Goal: Information Seeking & Learning: Learn about a topic

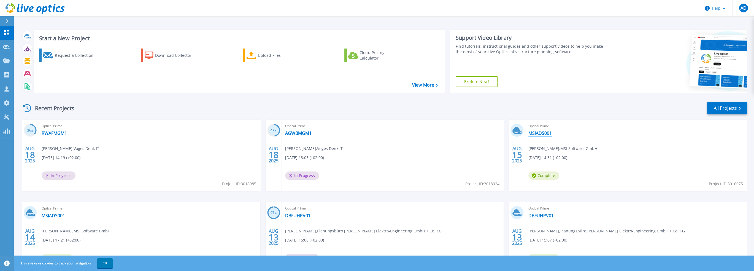
click at [540, 132] on link "MSIADS001" at bounding box center [540, 133] width 23 height 6
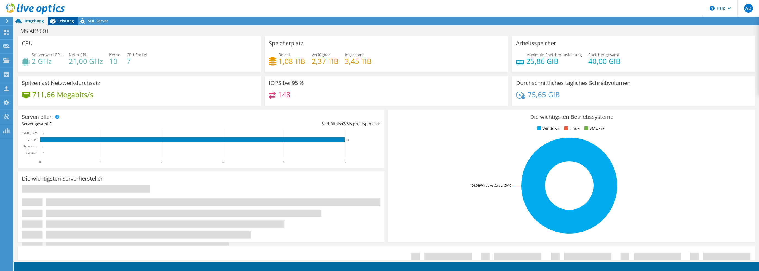
click at [50, 19] on icon at bounding box center [53, 21] width 10 height 10
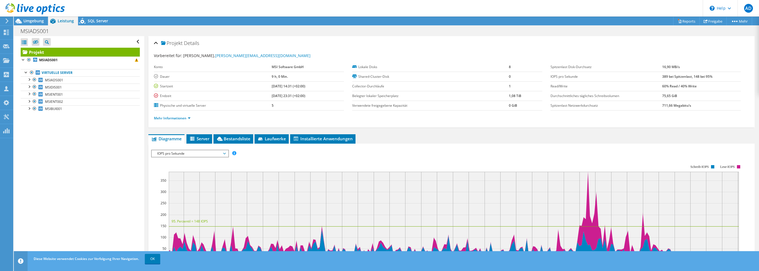
click at [33, 17] on div at bounding box center [32, 9] width 65 height 18
click at [33, 20] on span "Umgebung" at bounding box center [33, 20] width 20 height 5
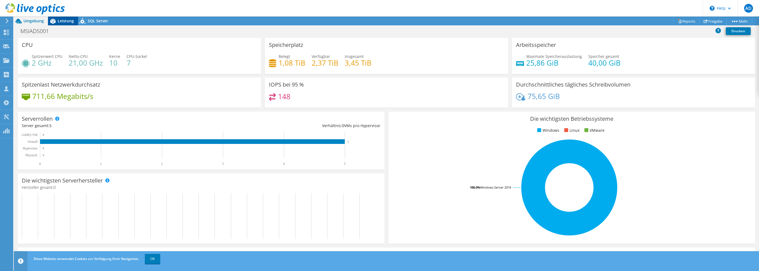
click at [59, 18] on span "Leistung" at bounding box center [66, 20] width 16 height 5
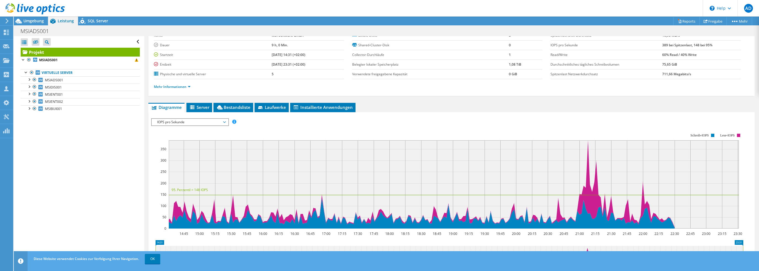
scroll to position [55, 0]
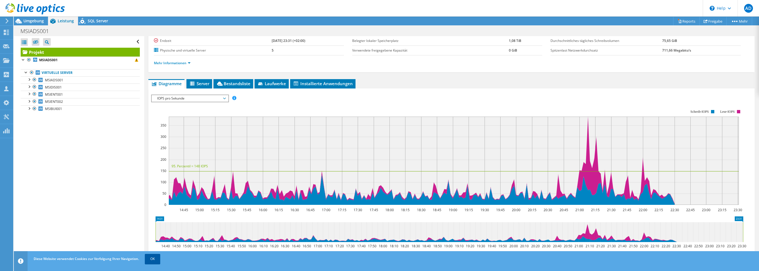
click at [154, 261] on link "OK" at bounding box center [152, 259] width 15 height 10
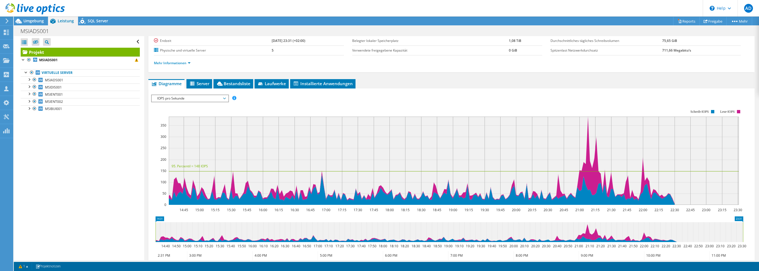
click at [100, 138] on div "Alle öffnen Alle schließen Ausgeschlossene Knoten verbergen Projektbaumfilter" at bounding box center [79, 148] width 130 height 224
click at [30, 20] on span "Umgebung" at bounding box center [33, 20] width 20 height 5
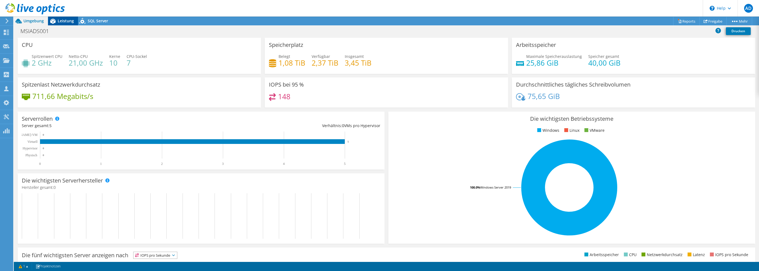
click at [60, 21] on span "Leistung" at bounding box center [66, 20] width 16 height 5
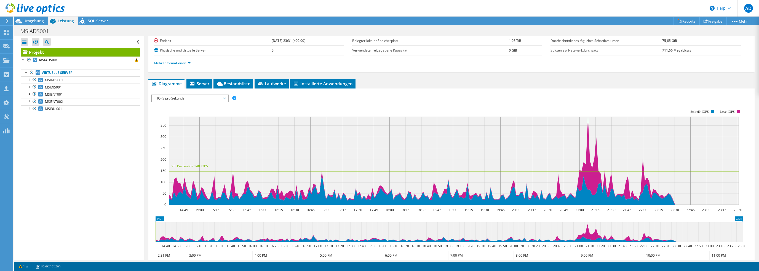
click at [47, 156] on div "Alle öffnen Alle schließen Ausgeschlossene Knoten verbergen Projektbaumfilter" at bounding box center [79, 148] width 130 height 224
click at [52, 81] on span "MSIADS001" at bounding box center [54, 80] width 18 height 5
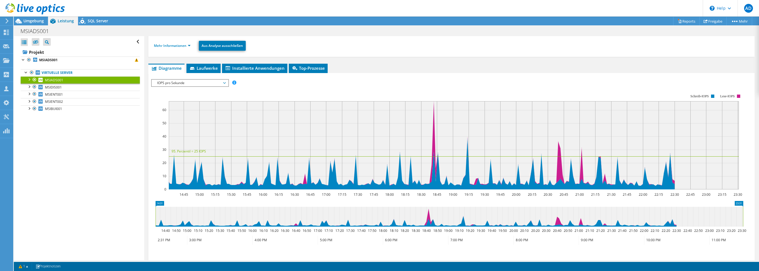
click at [297, 84] on div at bounding box center [451, 175] width 600 height 192
click at [314, 68] on span "Top-Prozesse" at bounding box center [307, 68] width 33 height 6
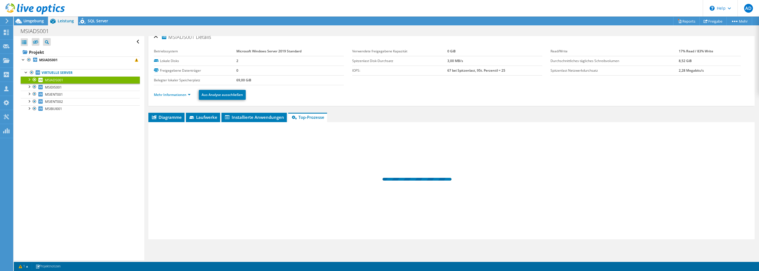
scroll to position [5, 0]
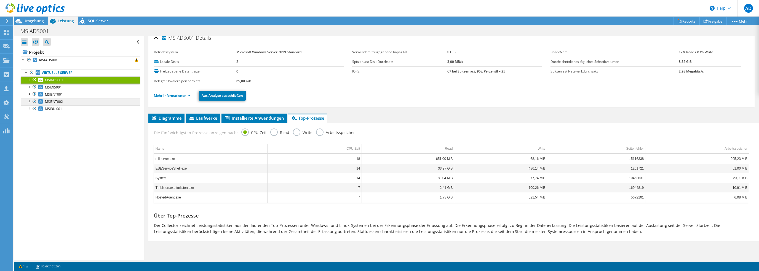
drag, startPoint x: 66, startPoint y: 147, endPoint x: 60, endPoint y: 98, distance: 49.4
click at [65, 147] on div "Alle öffnen Alle schließen Ausgeschlossene Knoten verbergen Projektbaumfilter" at bounding box center [79, 148] width 130 height 224
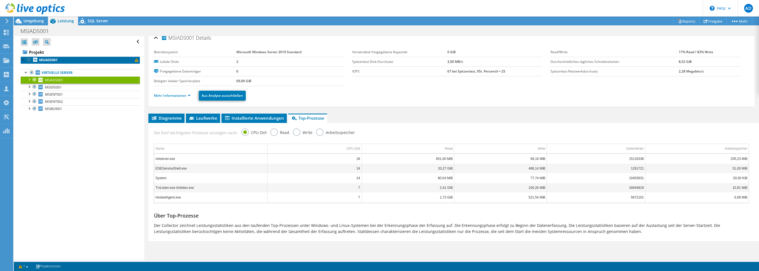
click at [48, 57] on link "MSIADS001" at bounding box center [80, 60] width 119 height 7
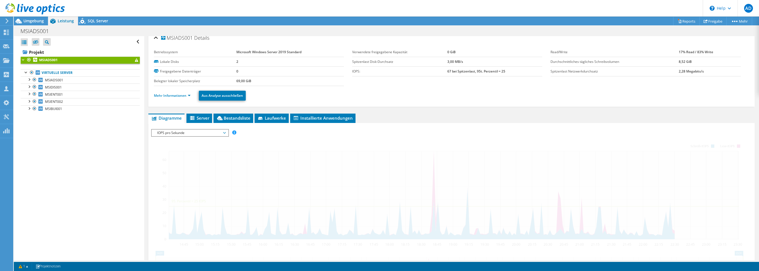
scroll to position [55, 0]
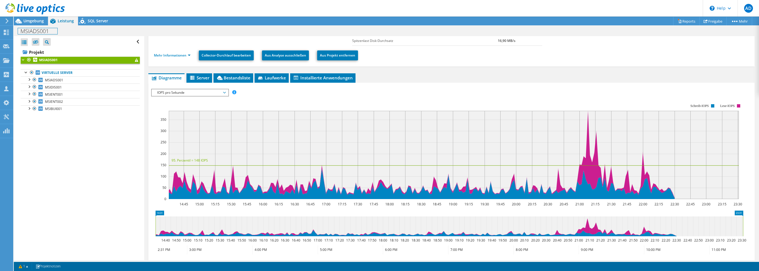
click at [25, 26] on div "MSIADS001 Drucken" at bounding box center [386, 31] width 745 height 10
click at [28, 20] on span "Umgebung" at bounding box center [33, 20] width 20 height 5
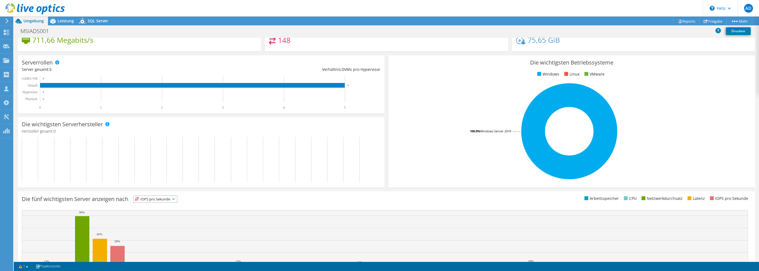
scroll to position [0, 0]
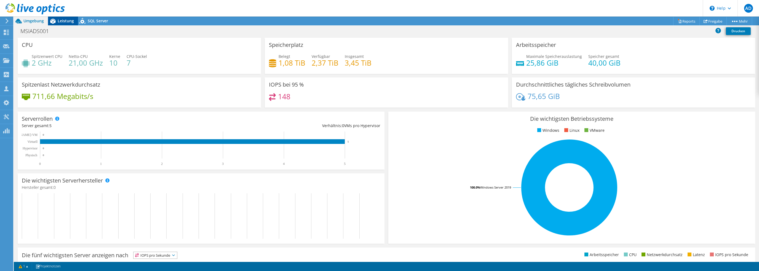
click at [67, 20] on span "Leistung" at bounding box center [66, 20] width 16 height 5
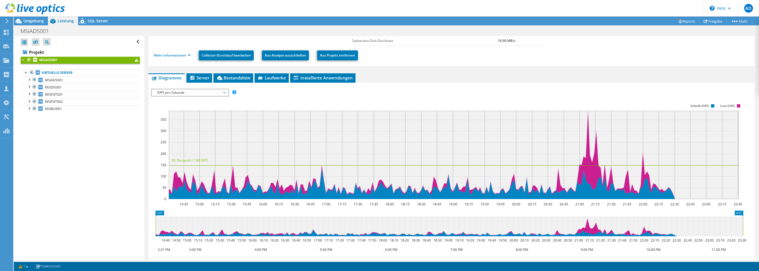
drag, startPoint x: 102, startPoint y: 138, endPoint x: 98, endPoint y: 138, distance: 3.6
click at [102, 138] on div "Alle öffnen Alle schließen Ausgeschlossene Knoten verbergen Projektbaumfilter" at bounding box center [79, 148] width 130 height 224
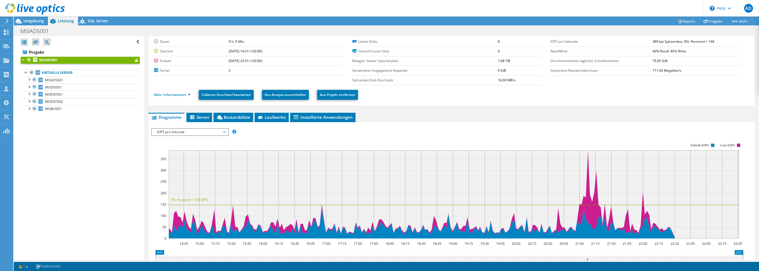
scroll to position [2, 0]
